Goal: Task Accomplishment & Management: Use online tool/utility

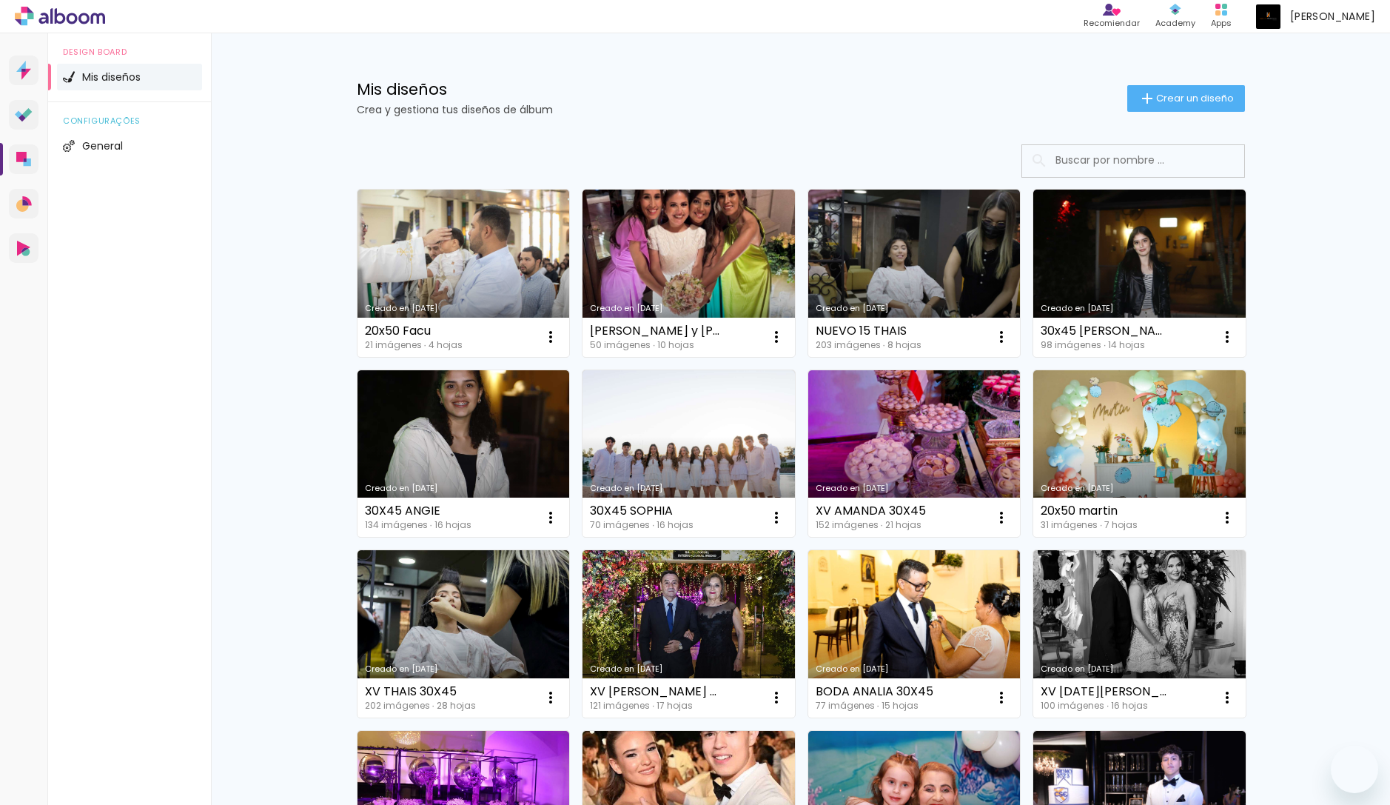
click at [1300, 310] on div "Mis diseños Crea y gestiona tus diseños de álbum Crear un diseño Creado en 26/9…" at bounding box center [800, 804] width 1179 height 1543
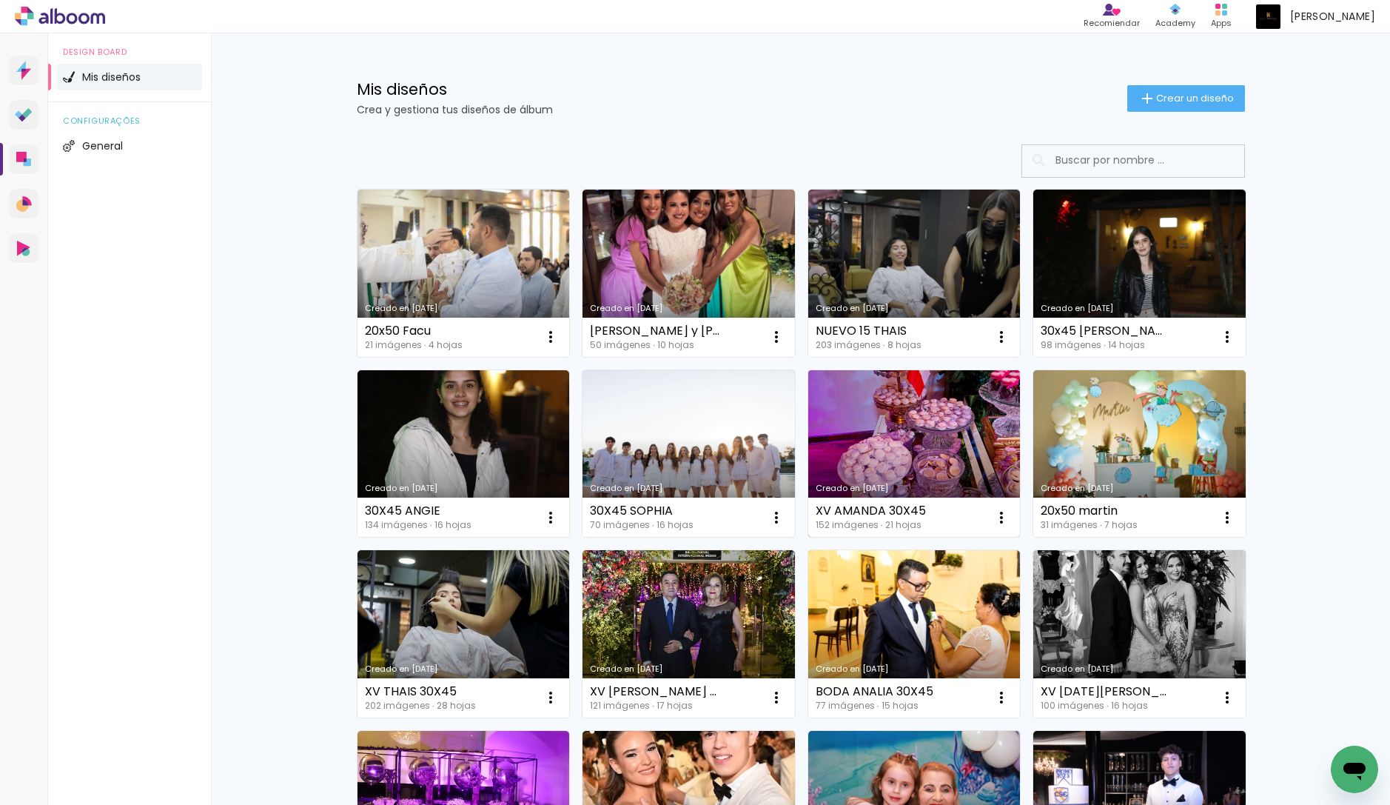
click at [900, 452] on link "Creado en [DATE]" at bounding box center [914, 453] width 212 height 167
click at [647, 127] on div "Mis diseños Crea y gestiona tus diseños de álbum Crear un diseño" at bounding box center [801, 81] width 962 height 96
click at [687, 159] on div at bounding box center [801, 160] width 888 height 33
